Goal: Information Seeking & Learning: Learn about a topic

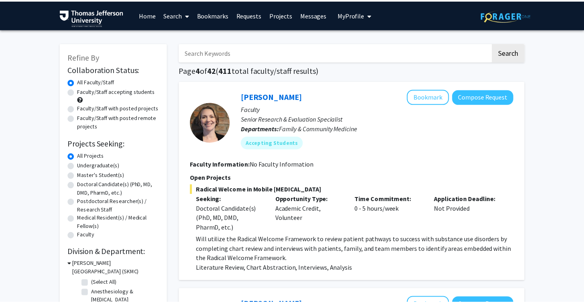
scroll to position [1773, 0]
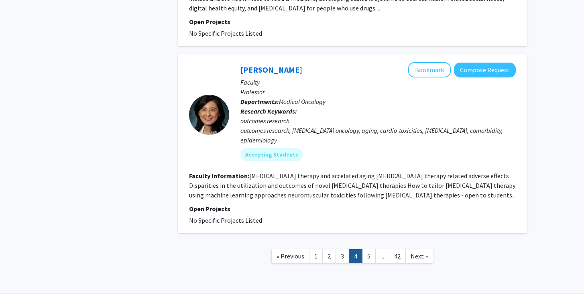
click at [367, 185] on fg-read-more "[MEDICAL_DATA] therapy and accelated aging [MEDICAL_DATA] therapy related adver…" at bounding box center [352, 185] width 327 height 27
click at [381, 186] on fg-read-more "[MEDICAL_DATA] therapy and accelated aging [MEDICAL_DATA] therapy related adver…" at bounding box center [352, 185] width 327 height 27
click at [428, 62] on button "Bookmark" at bounding box center [429, 69] width 43 height 15
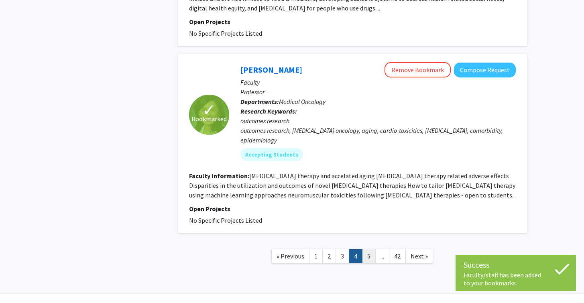
click at [367, 249] on link "5" at bounding box center [369, 256] width 14 height 14
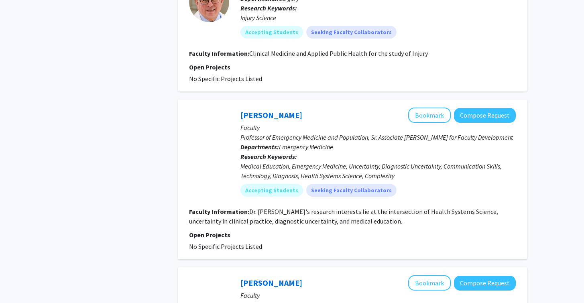
scroll to position [1779, 0]
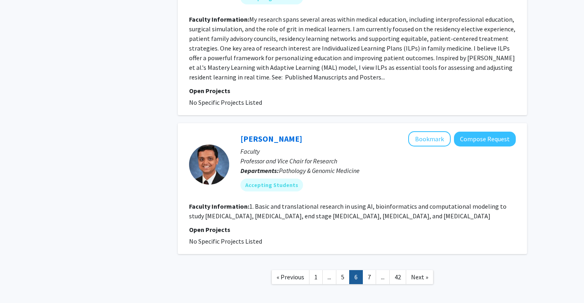
scroll to position [1456, 0]
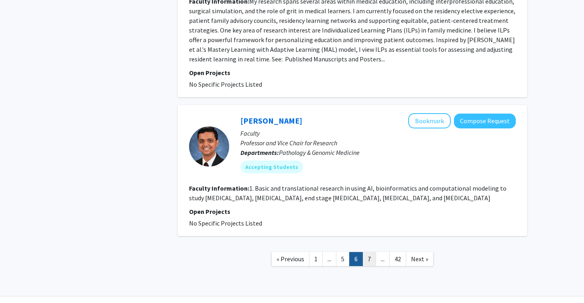
click at [370, 252] on link "7" at bounding box center [369, 259] width 14 height 14
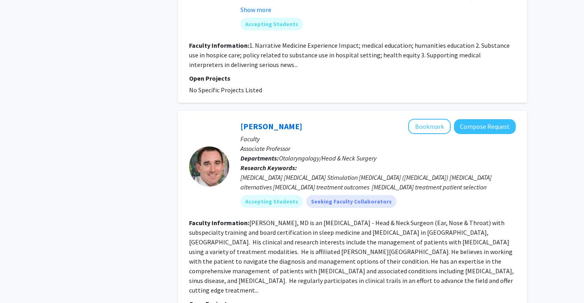
scroll to position [1799, 0]
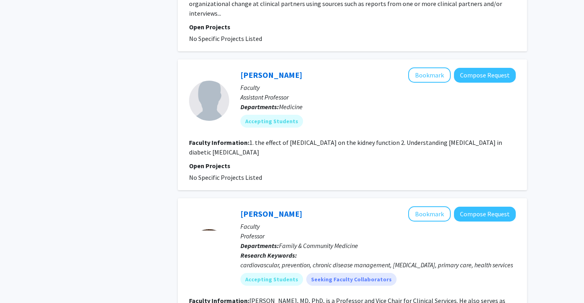
scroll to position [1776, 0]
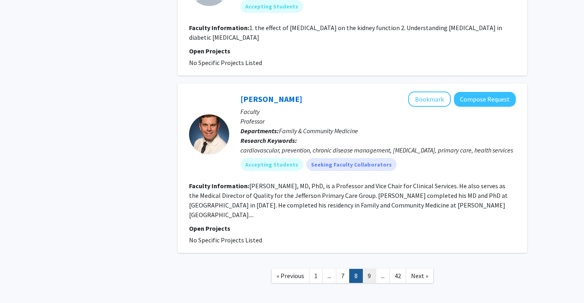
click at [369, 269] on link "9" at bounding box center [369, 276] width 14 height 14
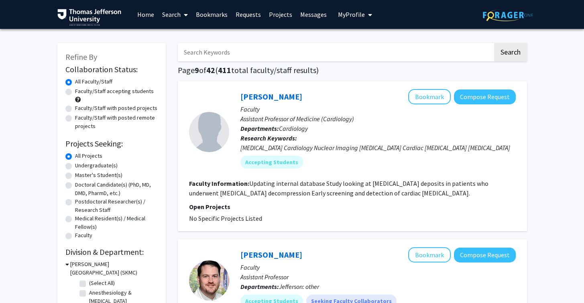
click at [257, 56] on input "Search Keywords" at bounding box center [335, 52] width 315 height 18
click at [494, 43] on button "Search" at bounding box center [510, 52] width 33 height 18
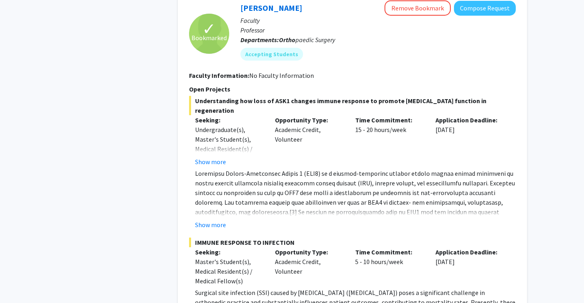
scroll to position [426, 0]
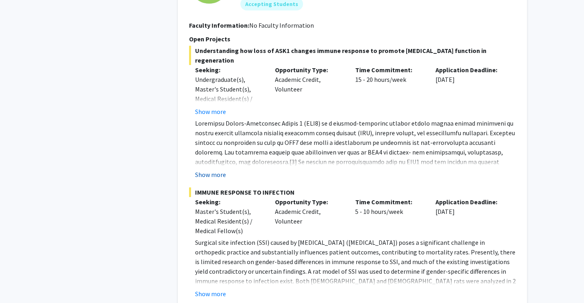
click at [209, 172] on button "Show more" at bounding box center [210, 175] width 31 height 10
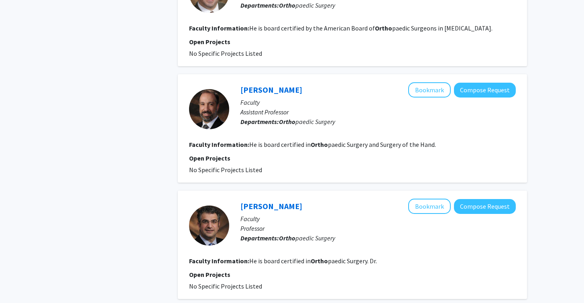
scroll to position [1557, 0]
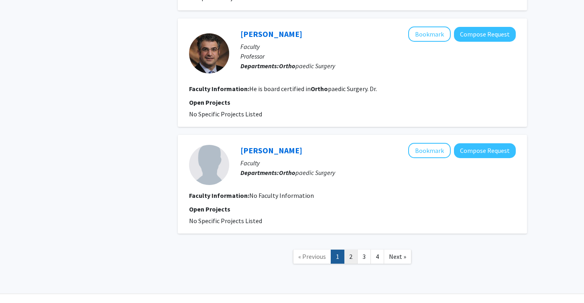
click at [351, 250] on link "2" at bounding box center [351, 257] width 14 height 14
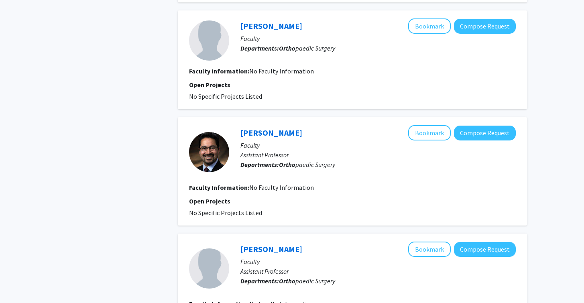
scroll to position [999, 0]
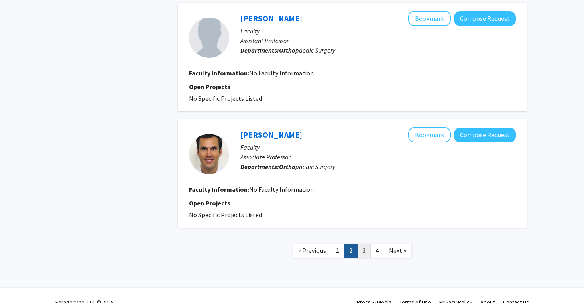
click at [361, 252] on link "3" at bounding box center [364, 250] width 14 height 14
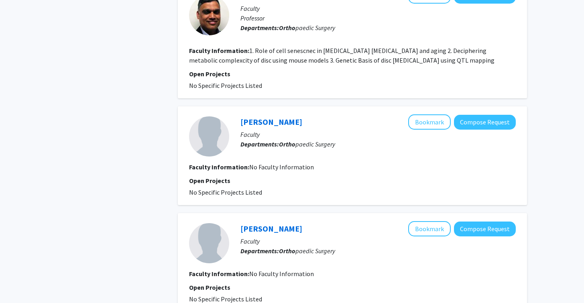
scroll to position [935, 0]
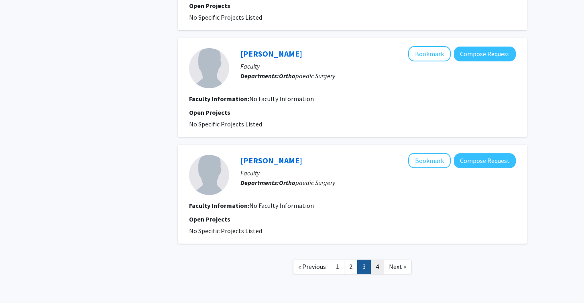
click at [376, 269] on link "4" at bounding box center [377, 267] width 14 height 14
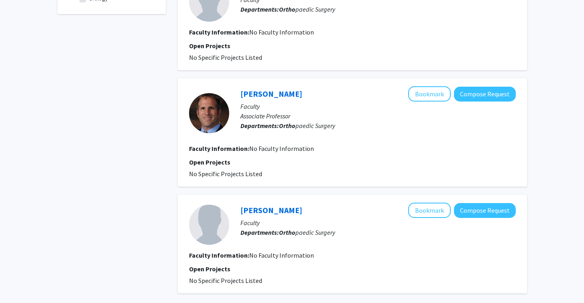
scroll to position [402, 0]
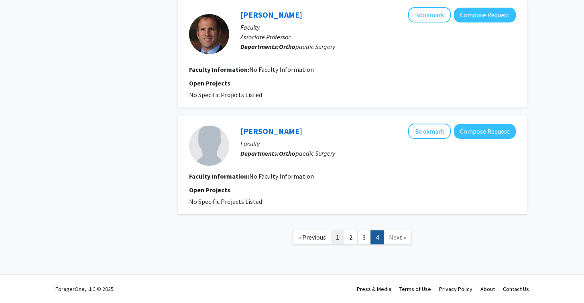
click at [335, 237] on link "1" at bounding box center [338, 237] width 14 height 14
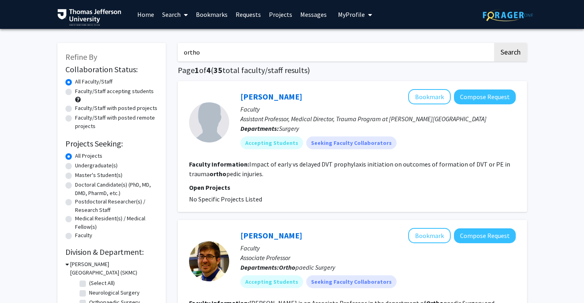
drag, startPoint x: 202, startPoint y: 57, endPoint x: 164, endPoint y: 57, distance: 37.7
type input "o"
type input "anesthe"
click at [494, 43] on button "Search" at bounding box center [510, 52] width 33 height 18
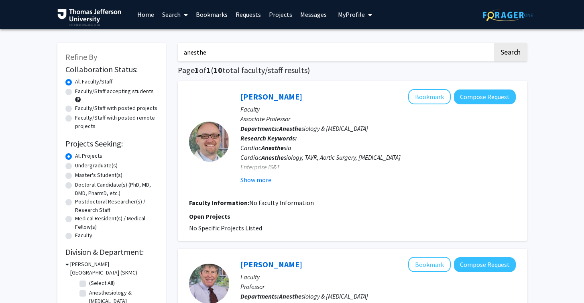
drag, startPoint x: 205, startPoint y: 51, endPoint x: 157, endPoint y: 51, distance: 47.7
type input "neonat"
click at [494, 43] on button "Search" at bounding box center [510, 52] width 33 height 18
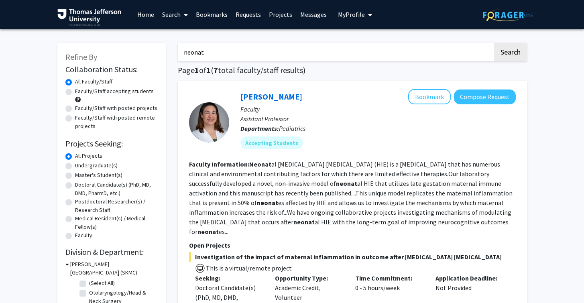
drag, startPoint x: 207, startPoint y: 53, endPoint x: 179, endPoint y: 51, distance: 27.8
click at [179, 51] on input "neonat" at bounding box center [335, 52] width 315 height 18
click at [494, 43] on button "Search" at bounding box center [510, 52] width 33 height 18
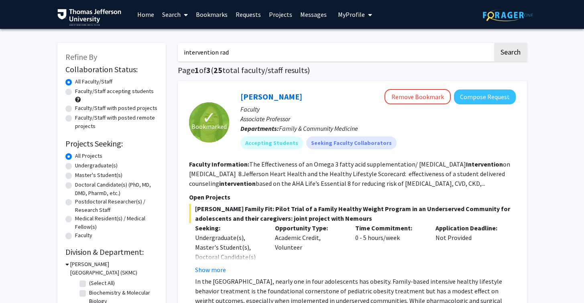
click at [494, 43] on button "Search" at bounding box center [510, 52] width 33 height 18
drag, startPoint x: 217, startPoint y: 53, endPoint x: 177, endPoint y: 50, distance: 39.4
click at [178, 50] on input "intervention rad" at bounding box center [335, 52] width 315 height 18
type input "rad"
click at [494, 43] on button "Search" at bounding box center [510, 52] width 33 height 18
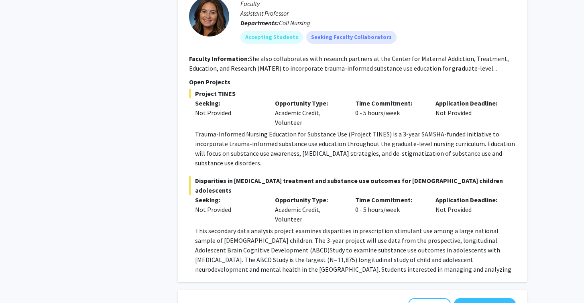
scroll to position [2187, 0]
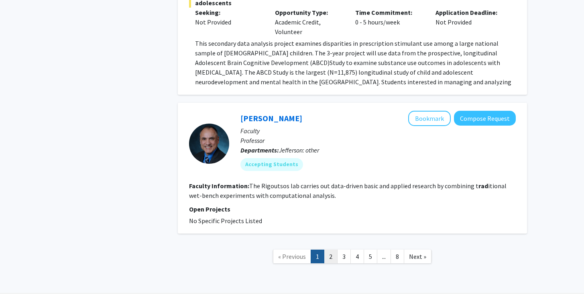
click at [330, 250] on link "2" at bounding box center [331, 257] width 14 height 14
